Goal: Find contact information: Find contact information

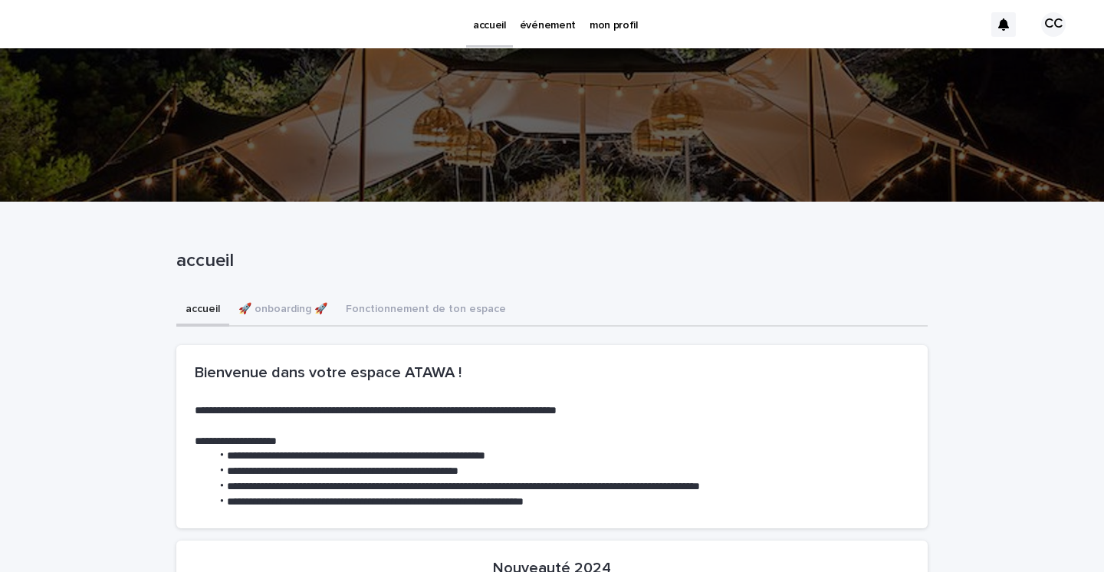
click at [546, 26] on p "événement" at bounding box center [548, 16] width 56 height 32
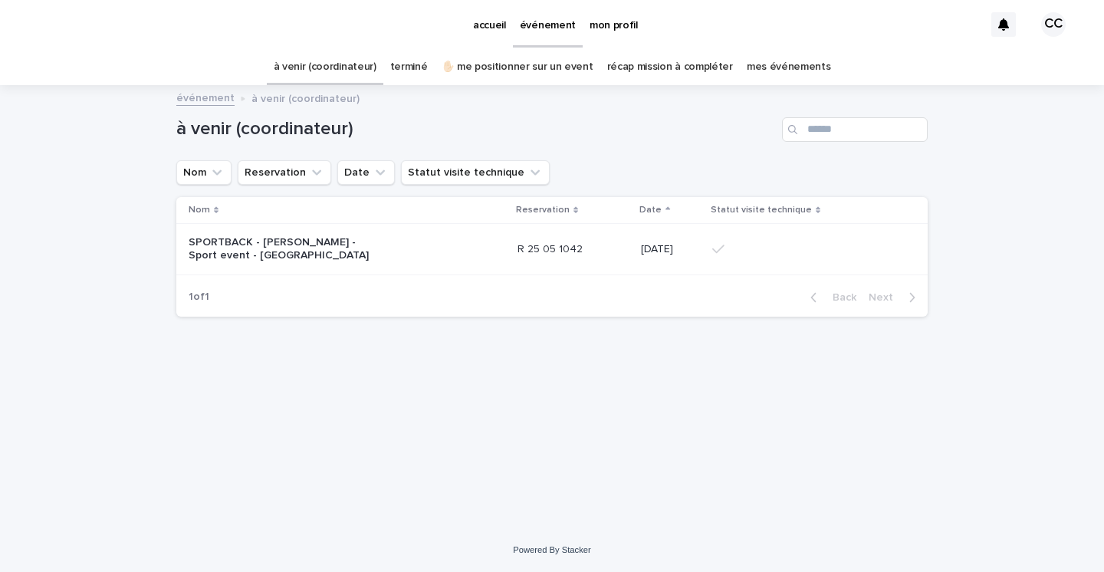
click at [317, 255] on p "SPORTBACK - [PERSON_NAME] - Sport event - [GEOGRAPHIC_DATA]" at bounding box center [285, 249] width 192 height 26
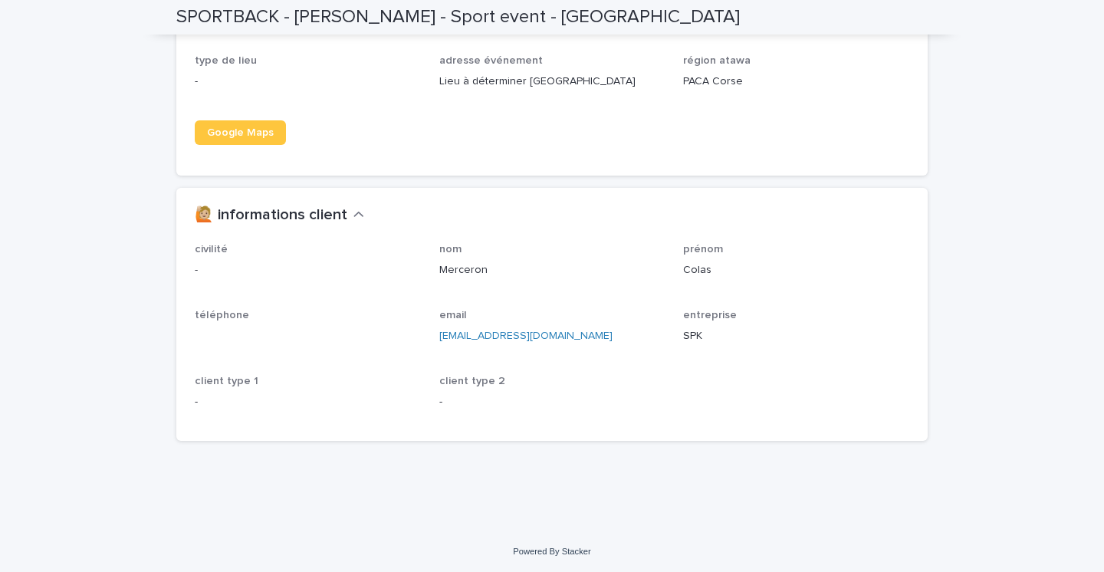
scroll to position [1734, 0]
drag, startPoint x: 432, startPoint y: 337, endPoint x: 557, endPoint y: 337, distance: 125.7
click at [557, 337] on div "civilité - nom [PERSON_NAME] prénom [PERSON_NAME] téléphone email [EMAIL_ADDRES…" at bounding box center [552, 330] width 714 height 179
copy link "[EMAIL_ADDRESS][DOMAIN_NAME]"
drag, startPoint x: 438, startPoint y: 268, endPoint x: 526, endPoint y: 271, distance: 88.2
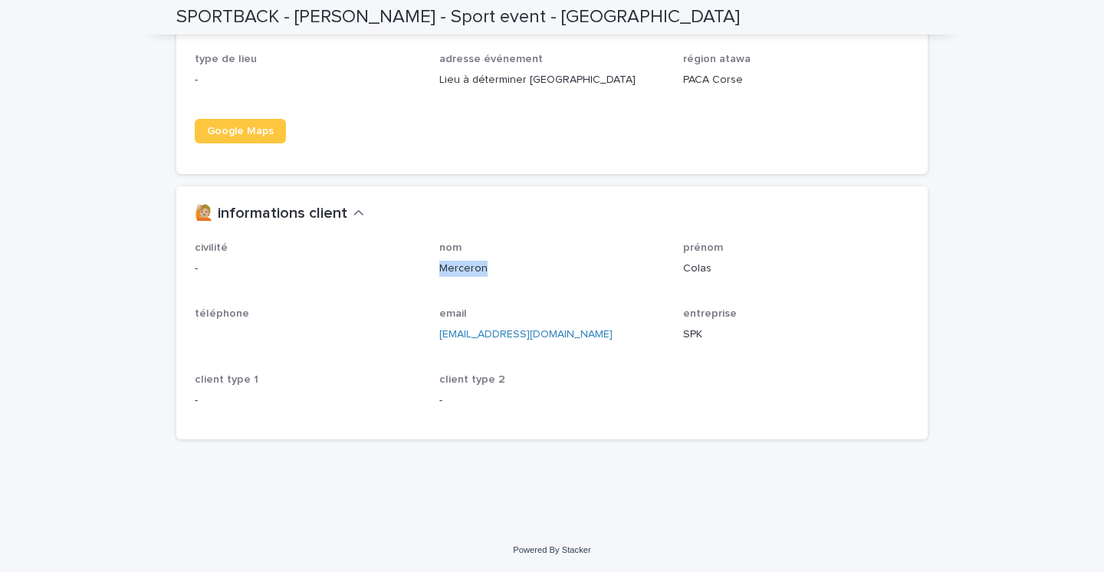
click at [526, 271] on div "civilité - nom [PERSON_NAME] prénom [PERSON_NAME] téléphone email [EMAIL_ADDRES…" at bounding box center [552, 330] width 714 height 179
copy p "Merceron"
